Goal: Contribute content: Contribute content

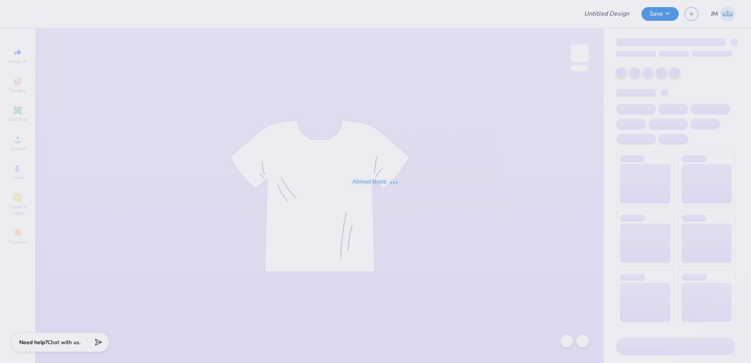
type input "Link N' Drink"
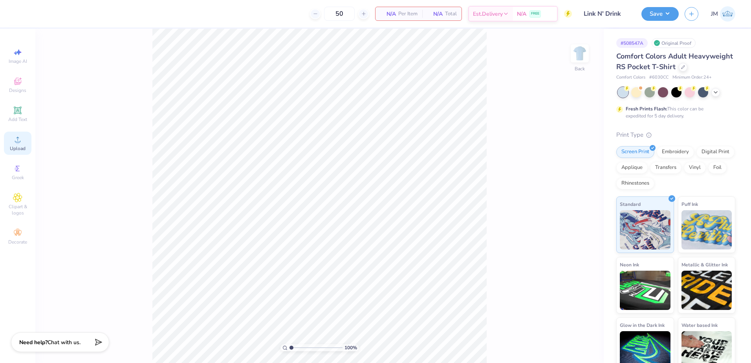
click at [21, 139] on icon at bounding box center [17, 139] width 9 height 9
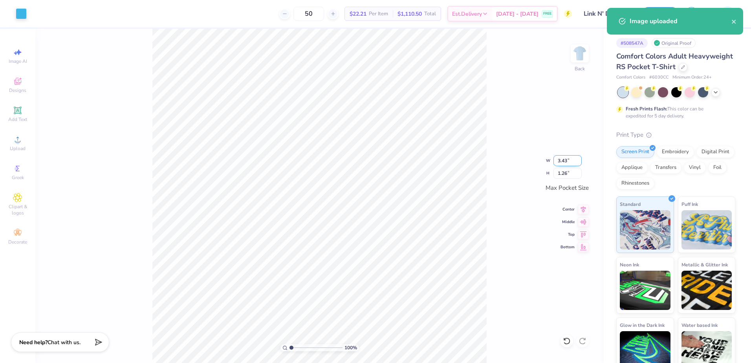
click at [560, 158] on input "3.43" at bounding box center [568, 160] width 28 height 11
type input "3.50"
type input "1.28"
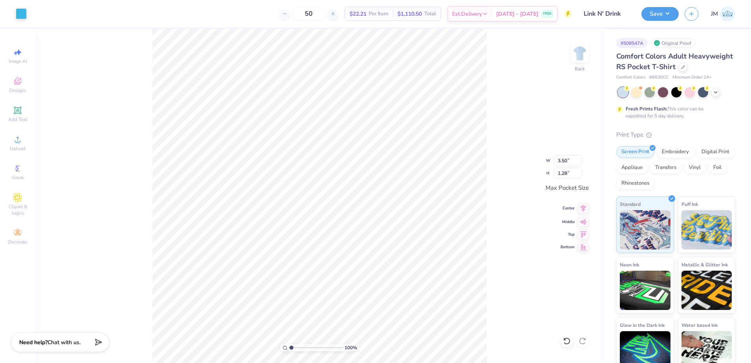
click at [579, 209] on icon at bounding box center [583, 208] width 11 height 9
click at [584, 224] on icon at bounding box center [583, 220] width 11 height 9
click at [576, 49] on img at bounding box center [579, 53] width 31 height 31
click at [21, 144] on div "Upload" at bounding box center [18, 143] width 28 height 23
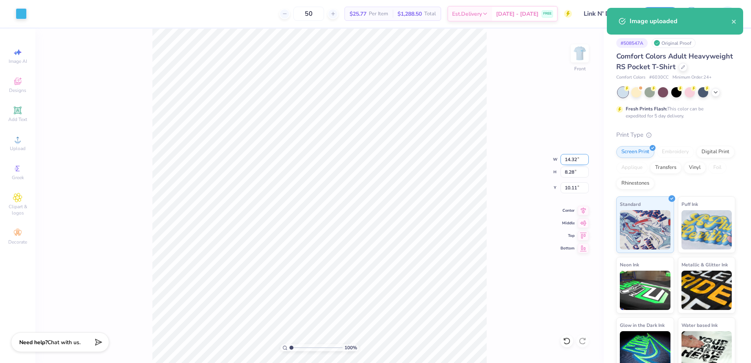
click at [568, 164] on input "14.32" at bounding box center [575, 159] width 28 height 11
type input "12.50"
type input "7.23"
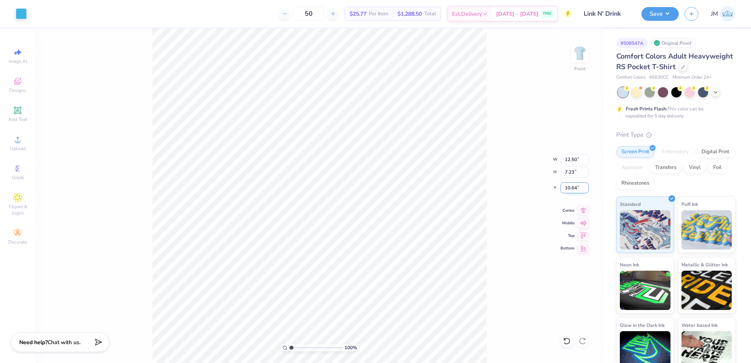
click at [566, 189] on input "10.64" at bounding box center [575, 187] width 28 height 11
type input "3.00"
click at [569, 174] on input "7.23" at bounding box center [575, 172] width 28 height 11
click at [18, 117] on span "Add Text" at bounding box center [17, 119] width 19 height 6
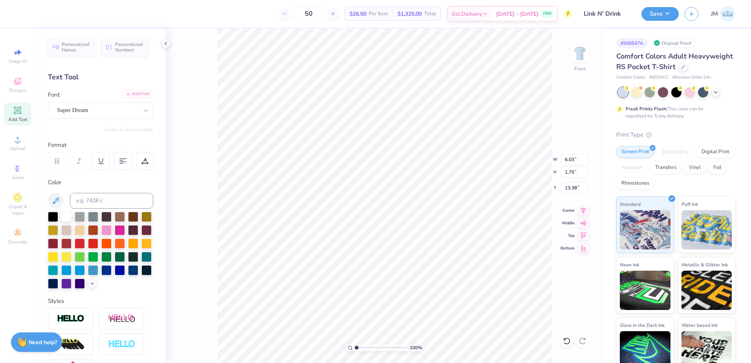
click at [136, 97] on div "Add Font" at bounding box center [137, 94] width 31 height 9
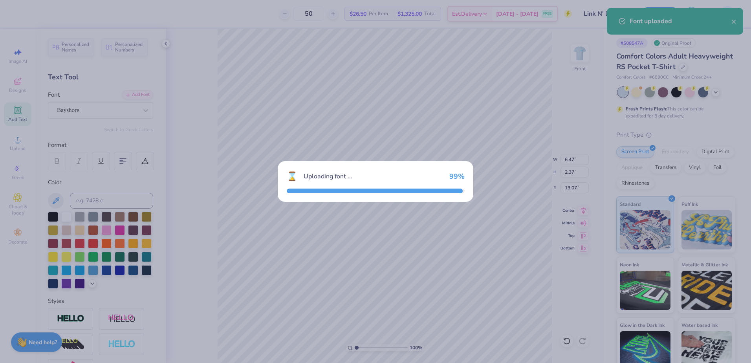
type input "6.47"
type input "2.37"
type input "13.07"
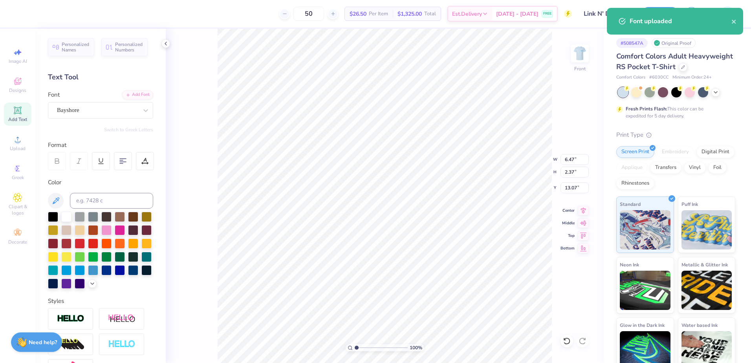
type input "12.50"
type input "7.23"
type input "3.00"
type input "6.47"
type input "2.37"
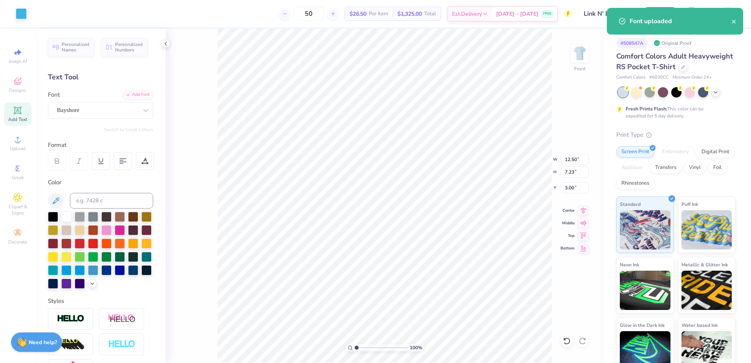
type input "13.07"
drag, startPoint x: 106, startPoint y: 196, endPoint x: 109, endPoint y: 190, distance: 7.1
click at [106, 196] on input at bounding box center [111, 201] width 83 height 16
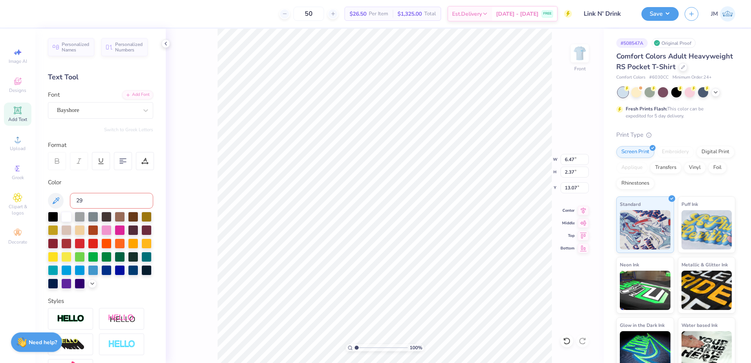
type input "298"
type input "12.50"
type input "7.23"
type input "3.00"
type input "6.47"
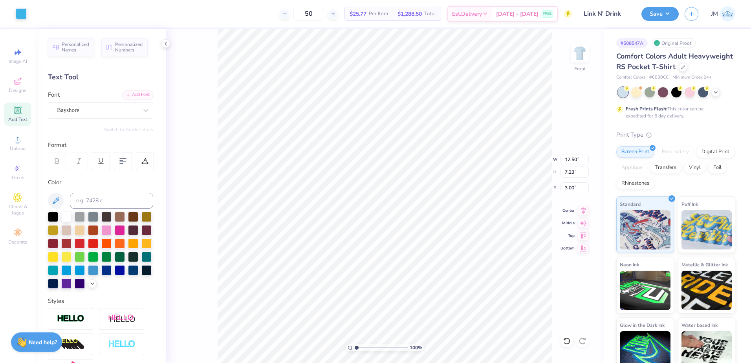
type input "2.37"
type input "13.07"
type textarea "Date Night"
type input "12.50"
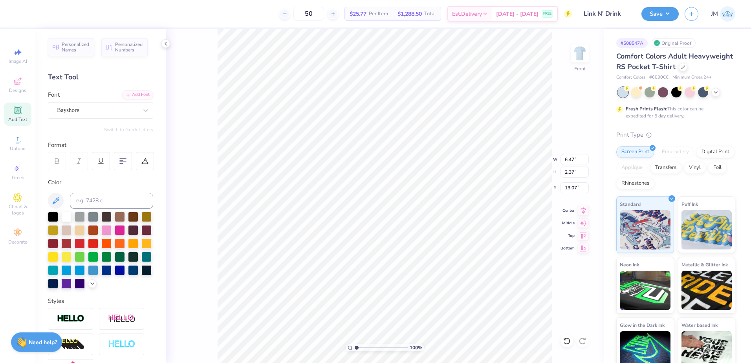
type input "7.23"
type input "3.00"
type input "9.36"
type input "2.34"
type input "9.92"
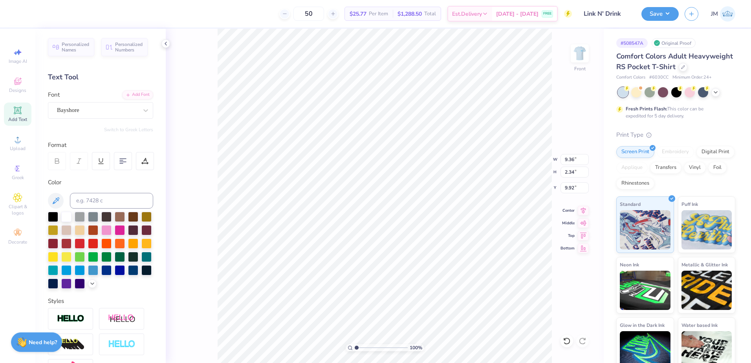
type input "9.98"
type input "2.50"
type input "12.50"
type input "7.23"
type input "3.00"
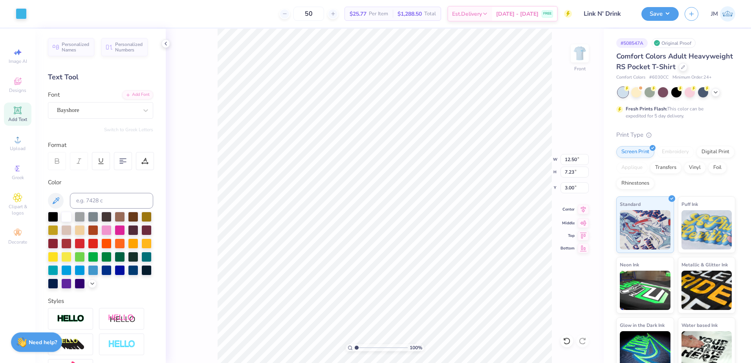
click at [582, 214] on icon at bounding box center [583, 209] width 11 height 9
click at [364, 347] on input "range" at bounding box center [381, 347] width 53 height 7
drag, startPoint x: 361, startPoint y: 347, endPoint x: 362, endPoint y: 343, distance: 4.8
type input "2.01"
click at [362, 344] on input "range" at bounding box center [381, 347] width 53 height 7
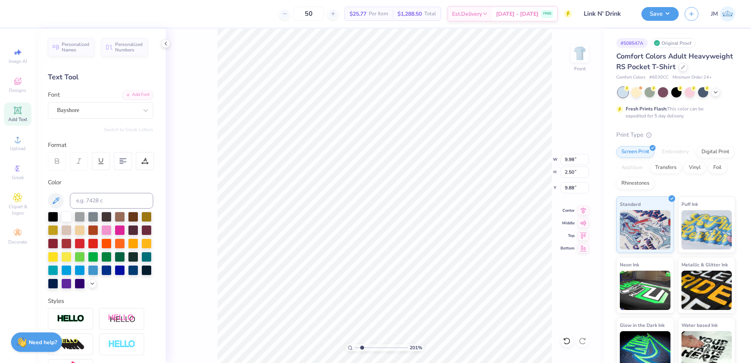
type input "9.73"
drag, startPoint x: 362, startPoint y: 348, endPoint x: 360, endPoint y: 343, distance: 6.1
click at [360, 344] on input "range" at bounding box center [381, 347] width 53 height 7
click at [358, 347] on input "range" at bounding box center [381, 347] width 53 height 7
click at [416, 275] on li "Group" at bounding box center [424, 276] width 62 height 15
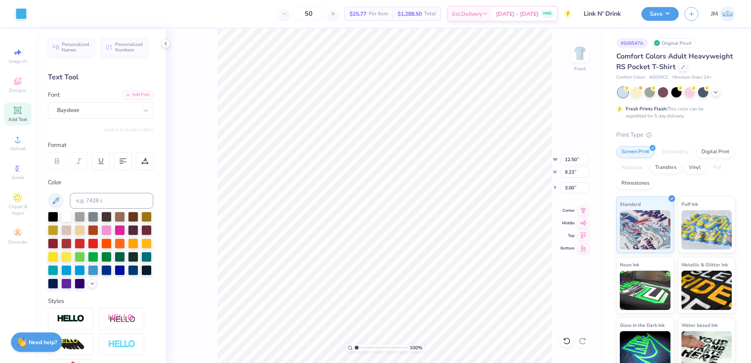
type input "1"
click at [355, 345] on input "range" at bounding box center [381, 347] width 53 height 7
click at [576, 56] on img at bounding box center [579, 53] width 31 height 31
click at [577, 63] on img at bounding box center [579, 53] width 31 height 31
click at [654, 17] on button "Save" at bounding box center [660, 13] width 37 height 14
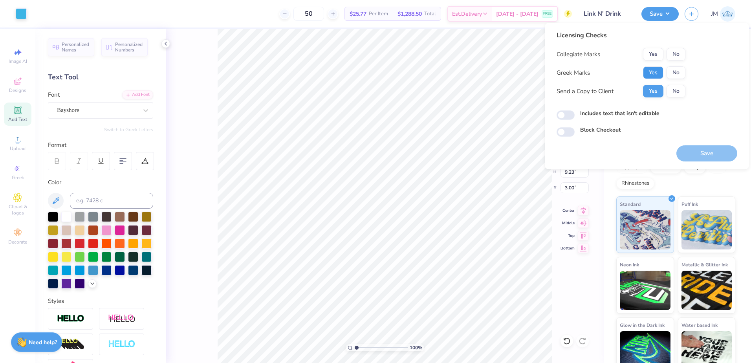
click at [654, 72] on button "Yes" at bounding box center [653, 72] width 20 height 13
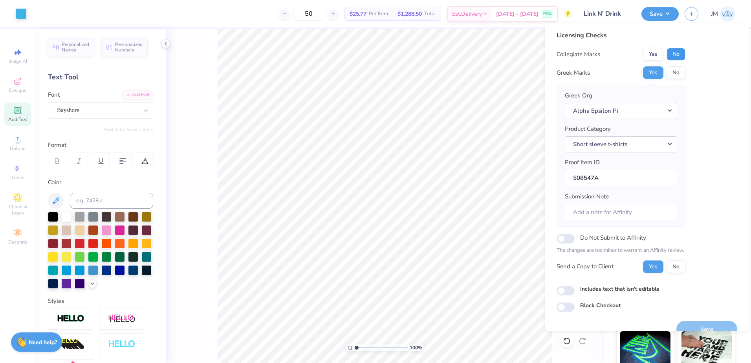
click at [675, 53] on button "No" at bounding box center [676, 54] width 19 height 13
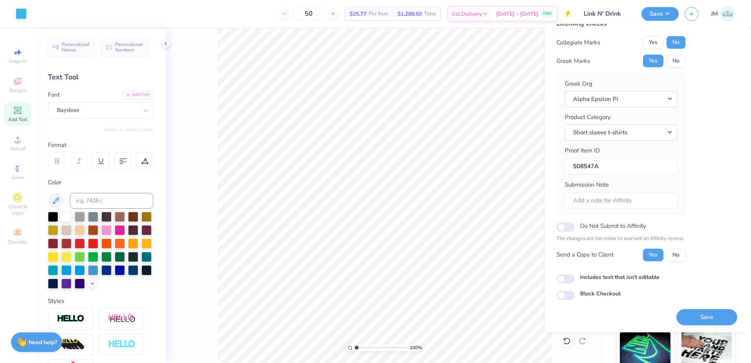
scroll to position [13, 0]
click at [692, 315] on button "Save" at bounding box center [707, 317] width 61 height 16
